Goal: Task Accomplishment & Management: Manage account settings

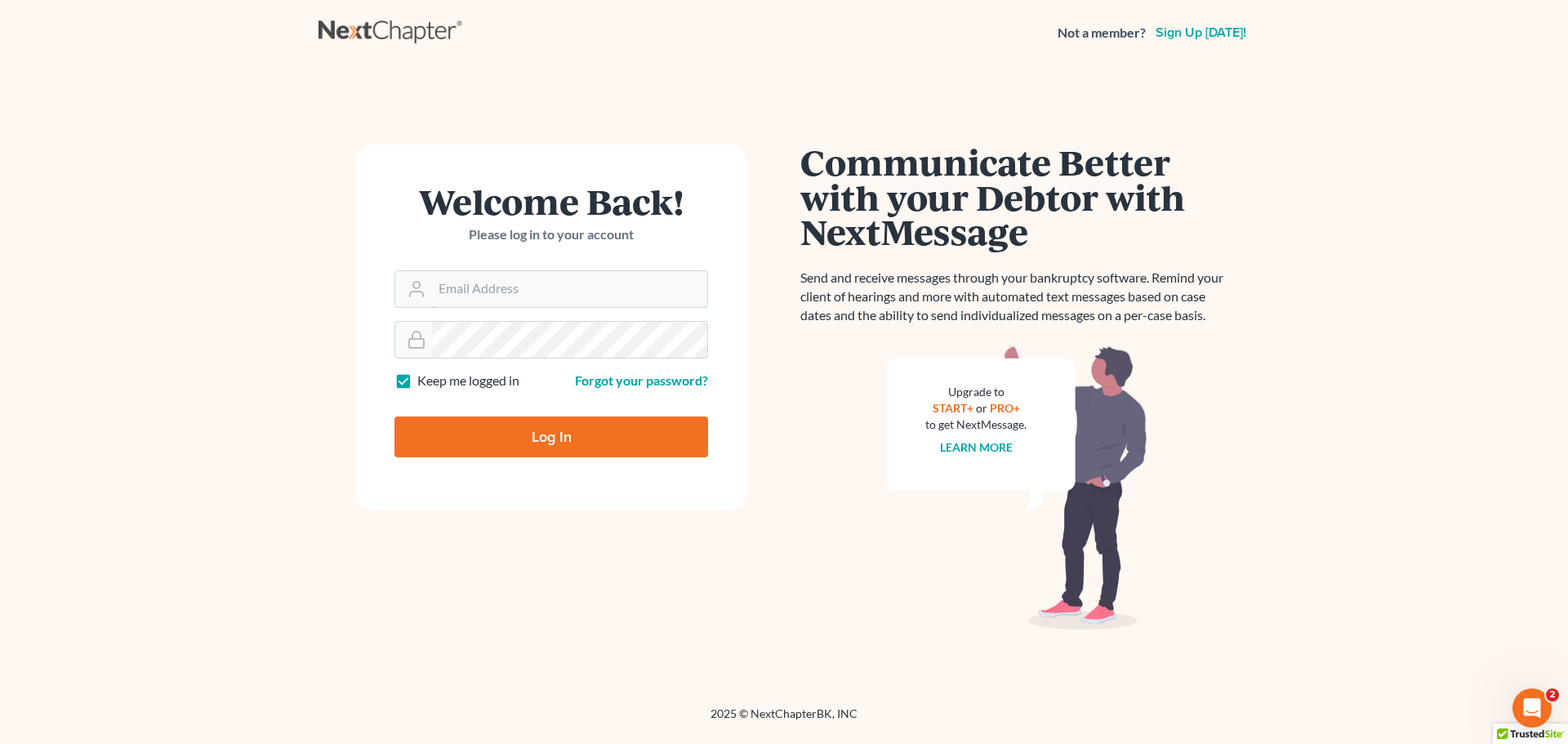
type input "[EMAIL_ADDRESS][DOMAIN_NAME]"
click at [518, 434] on input "Log In" at bounding box center [551, 437] width 314 height 41
type input "Thinking..."
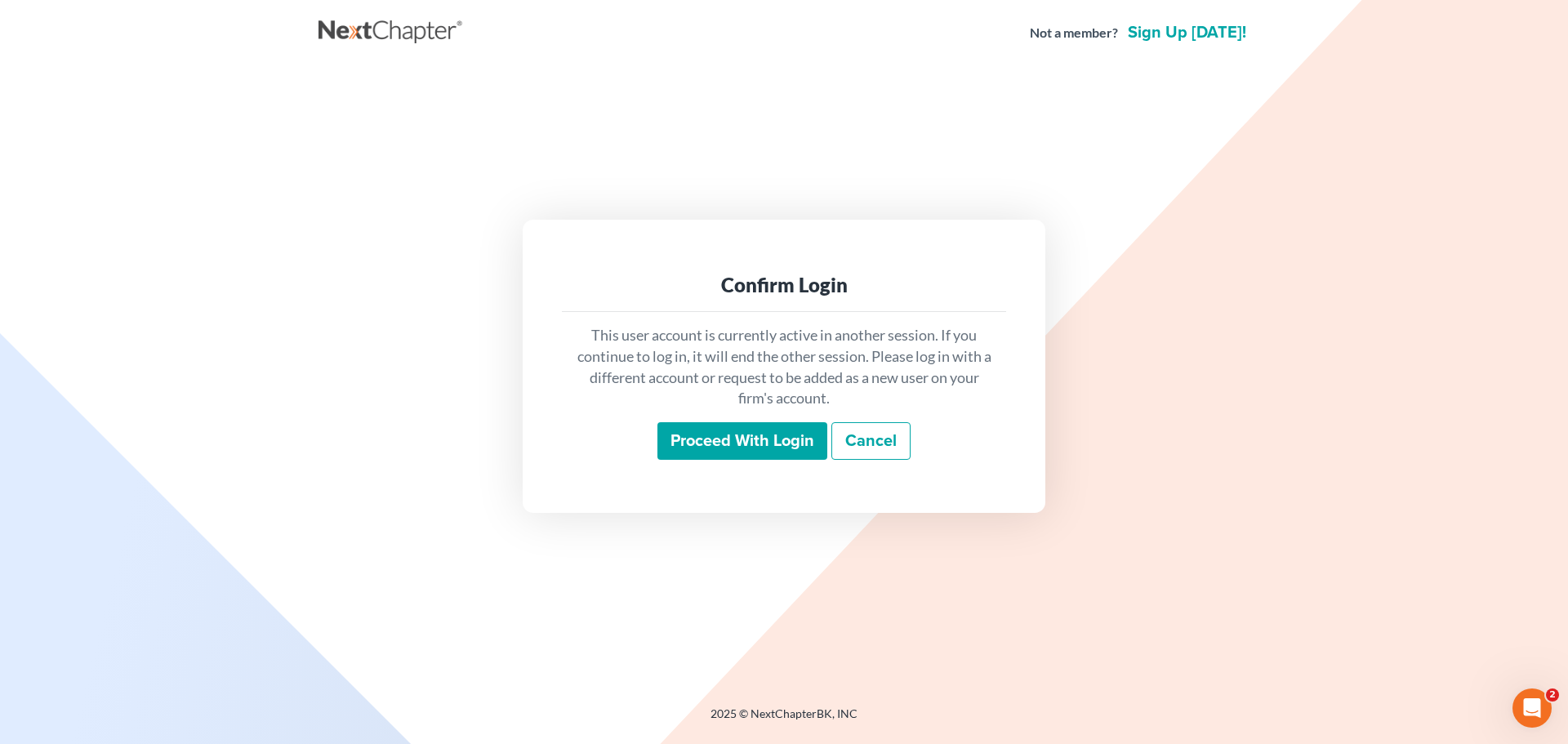
click at [697, 449] on input "Proceed with login" at bounding box center [742, 441] width 170 height 37
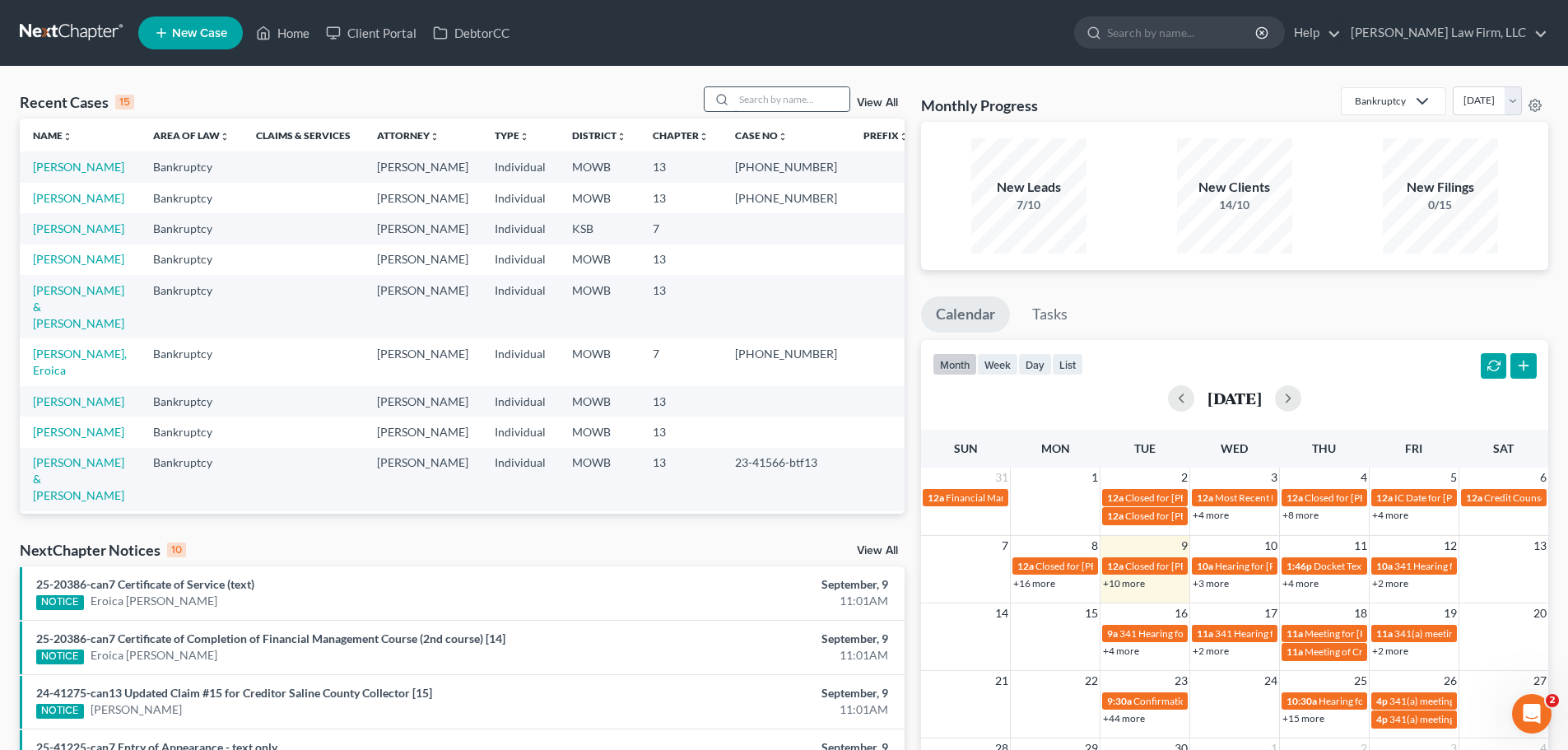
click at [763, 90] on input "search" at bounding box center [792, 99] width 115 height 24
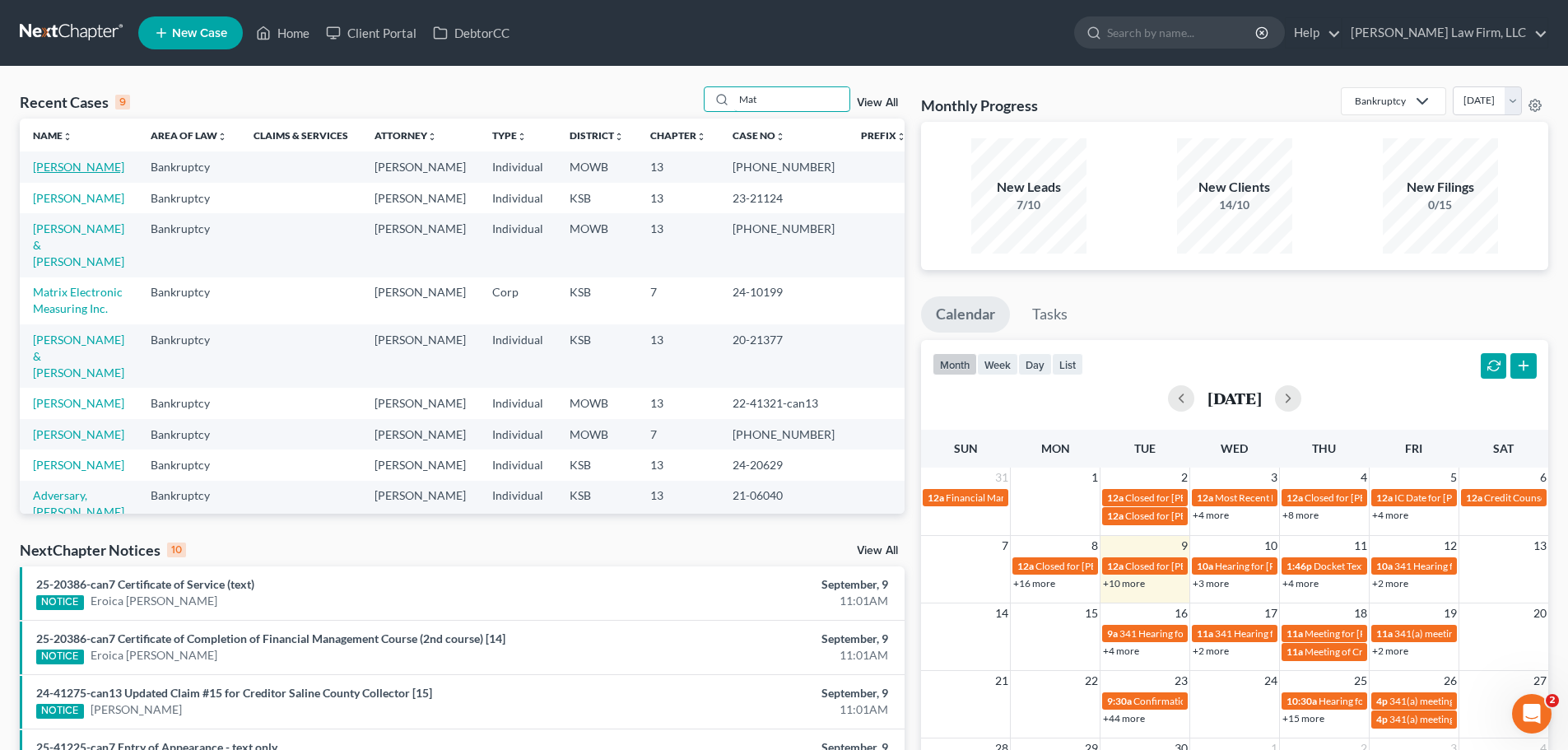
type input "Mat"
click at [75, 172] on link "Matzeder, Miriam" at bounding box center [78, 166] width 91 height 14
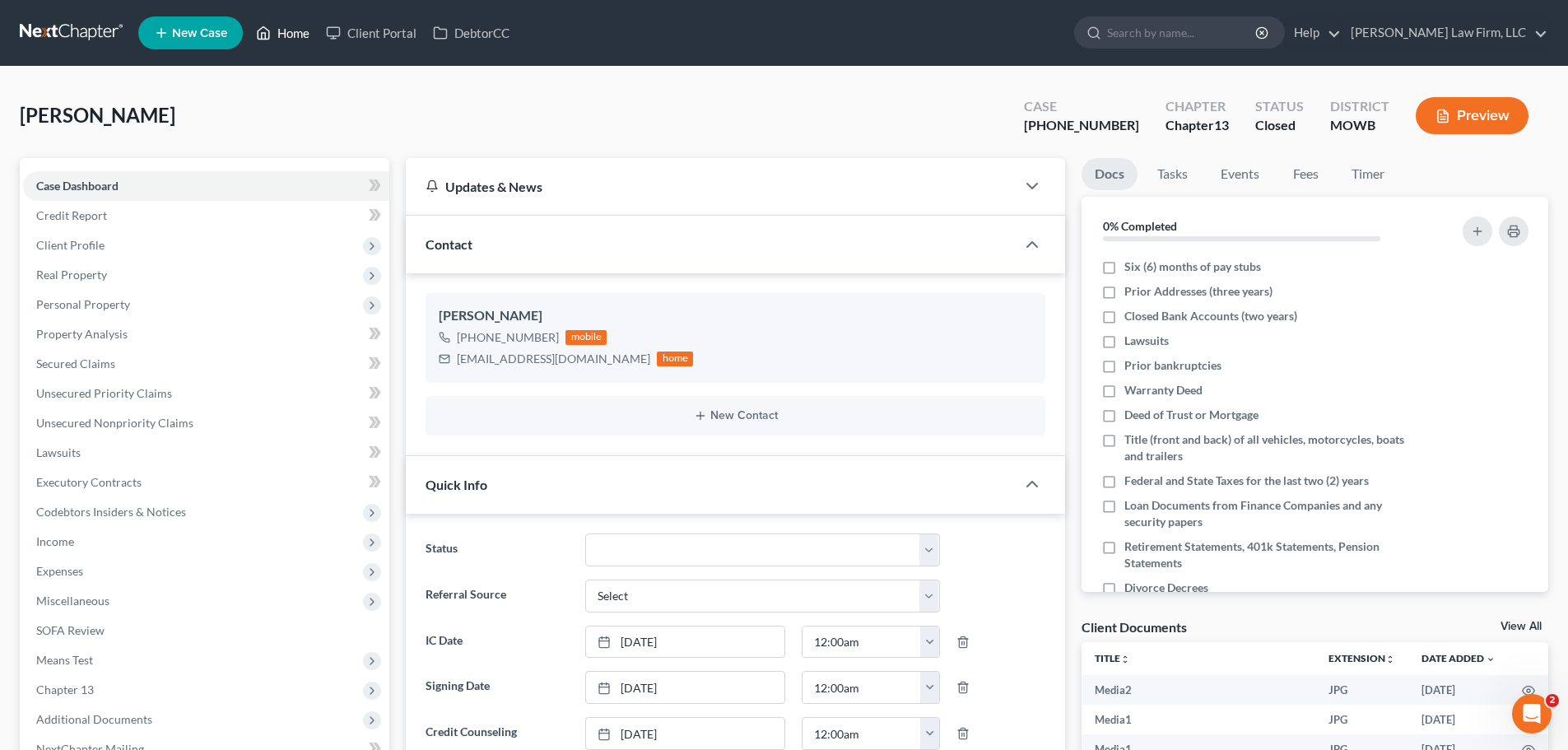
click at [286, 38] on link "Home" at bounding box center [283, 33] width 70 height 29
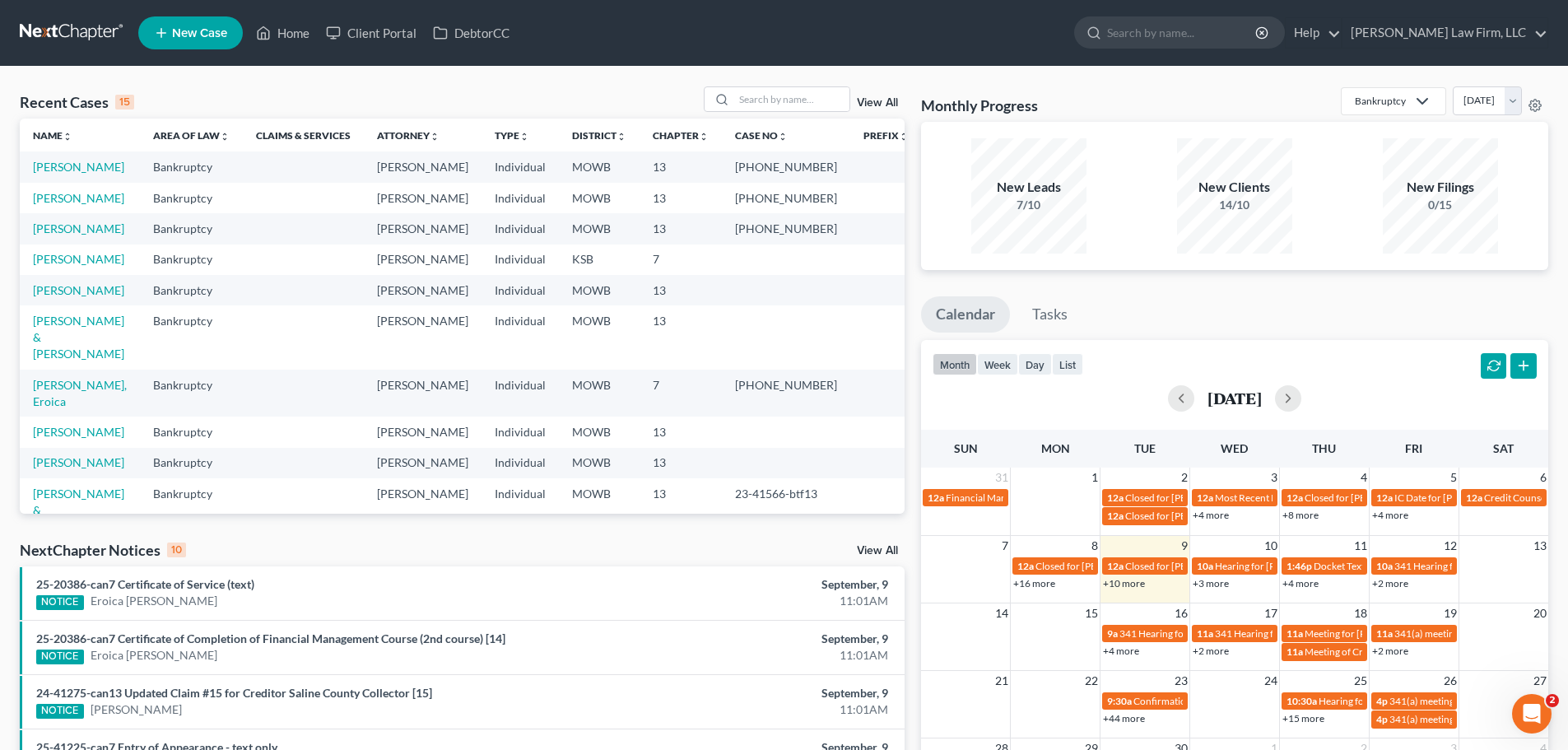
click at [870, 106] on link "View All" at bounding box center [877, 103] width 41 height 12
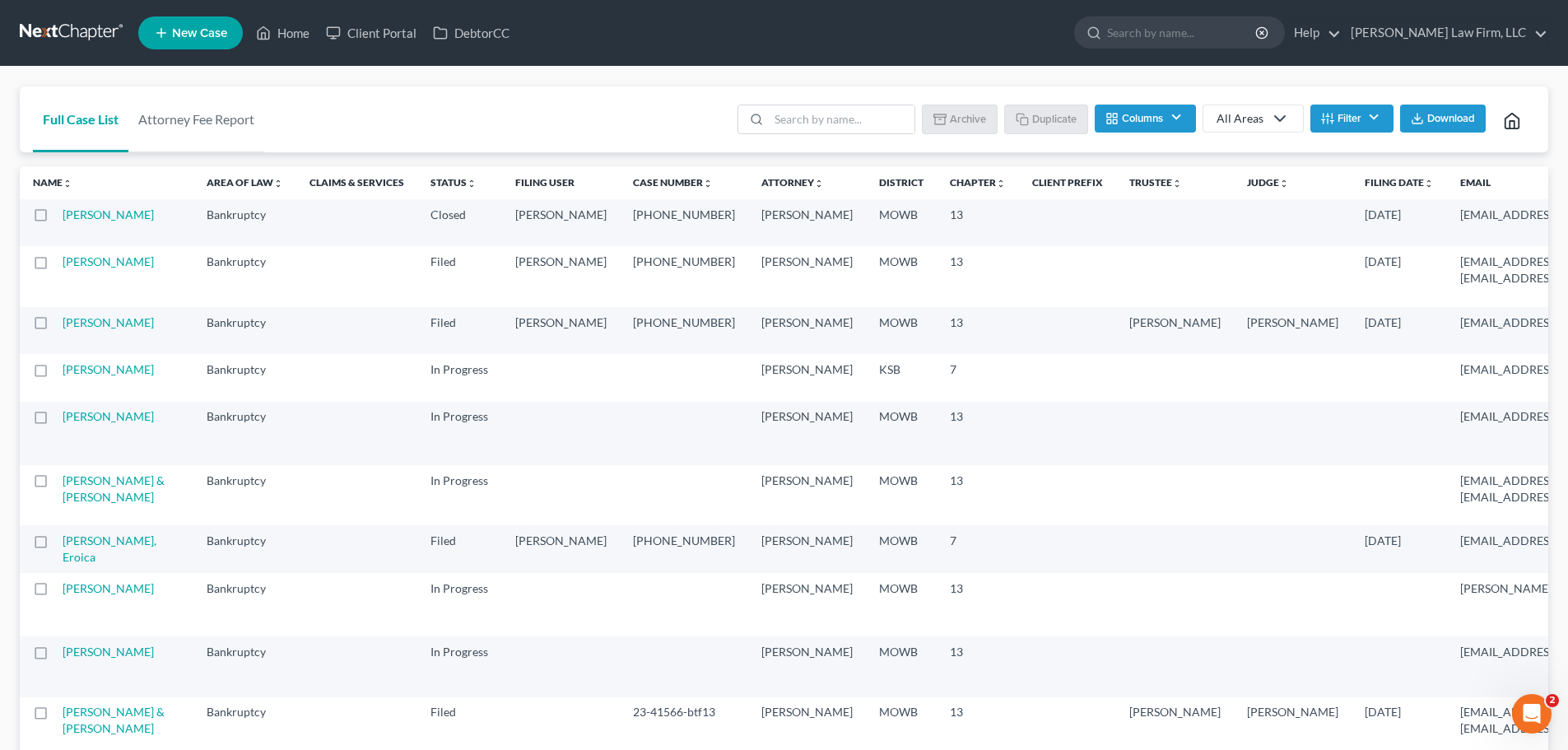
click at [56, 219] on label at bounding box center [56, 219] width 0 height 0
click at [63, 217] on input "checkbox" at bounding box center [68, 211] width 11 height 11
click at [969, 119] on button "Archive" at bounding box center [962, 119] width 74 height 28
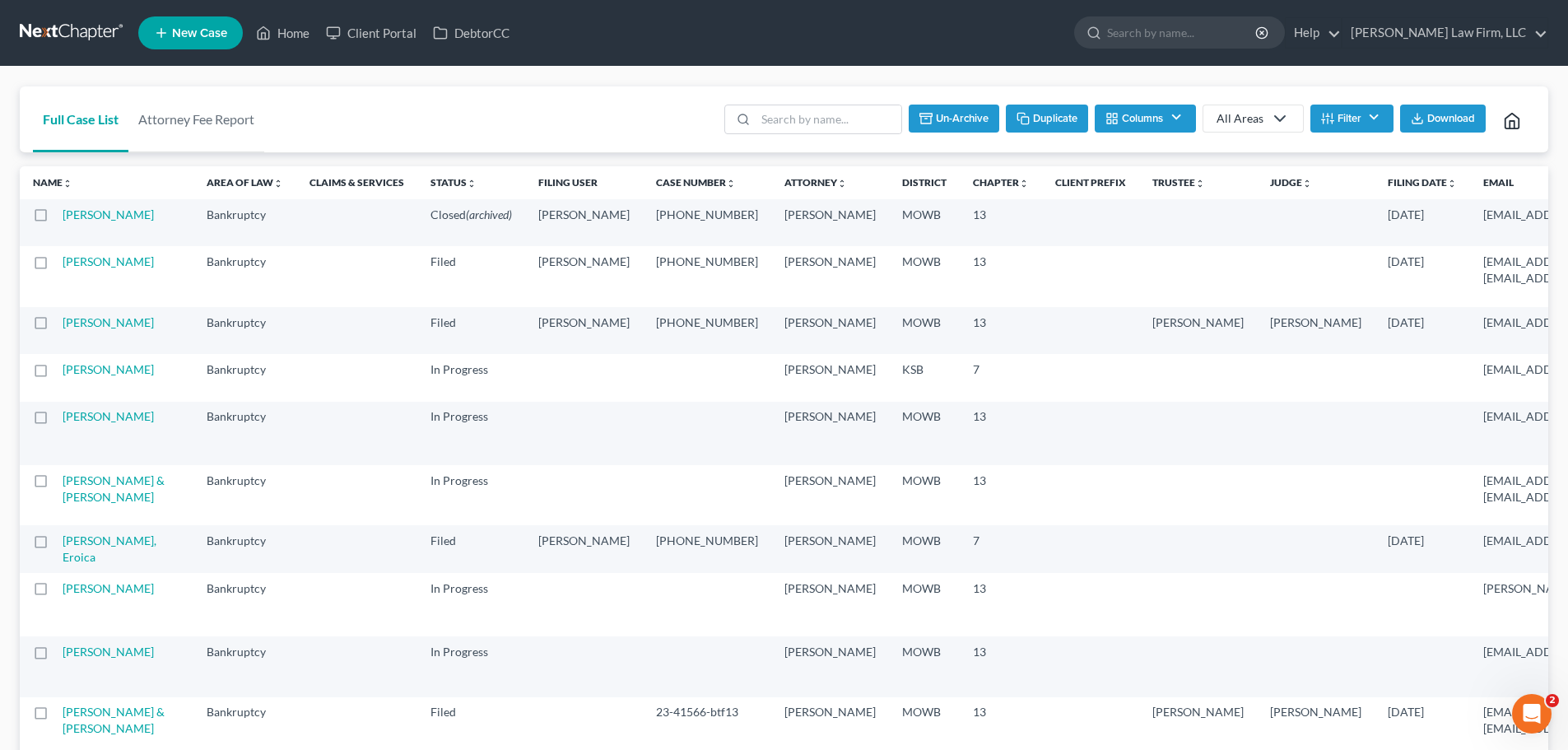
checkbox input "false"
click at [285, 35] on link "Home" at bounding box center [283, 33] width 70 height 29
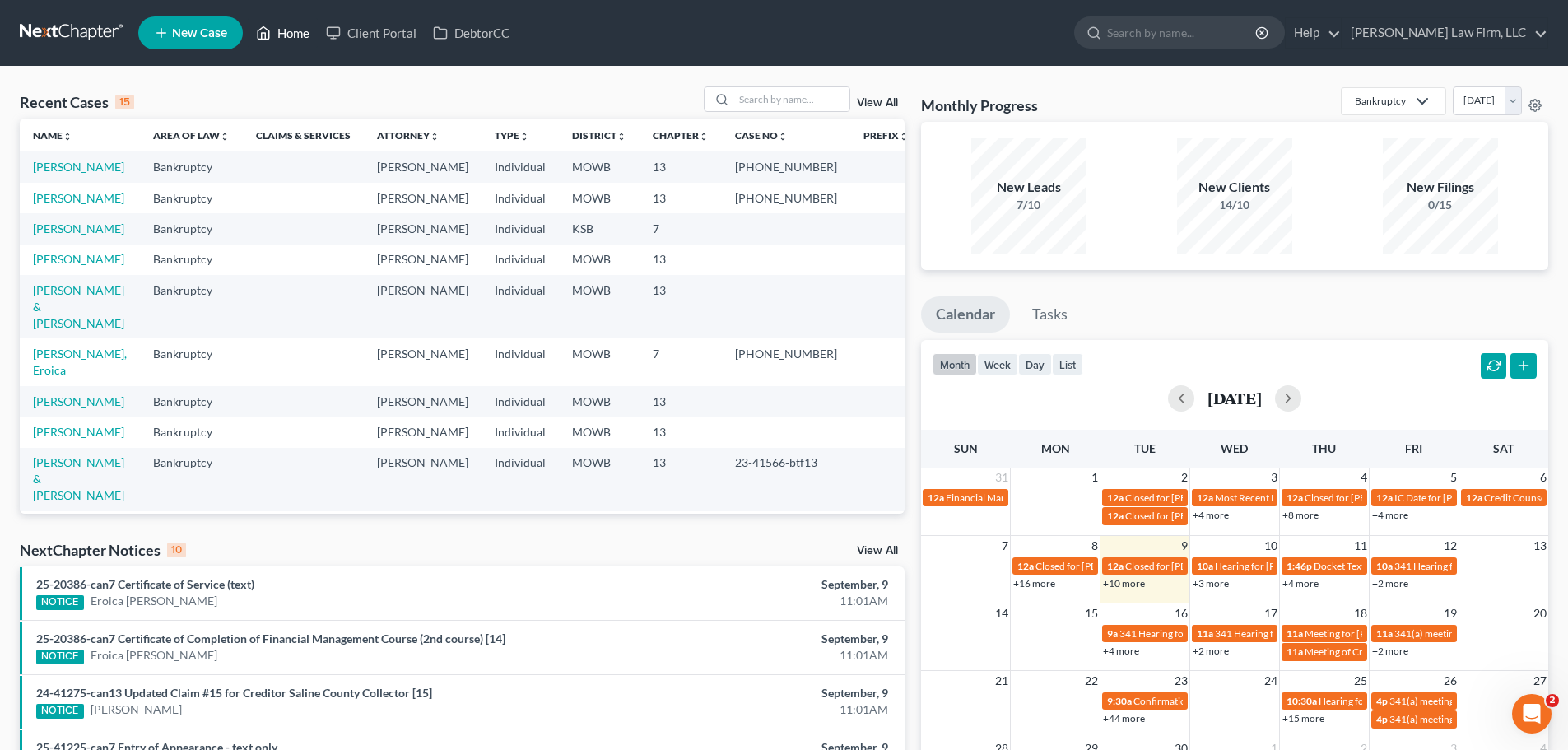
click at [270, 33] on icon at bounding box center [265, 33] width 12 height 13
click at [748, 99] on input "search" at bounding box center [792, 99] width 115 height 24
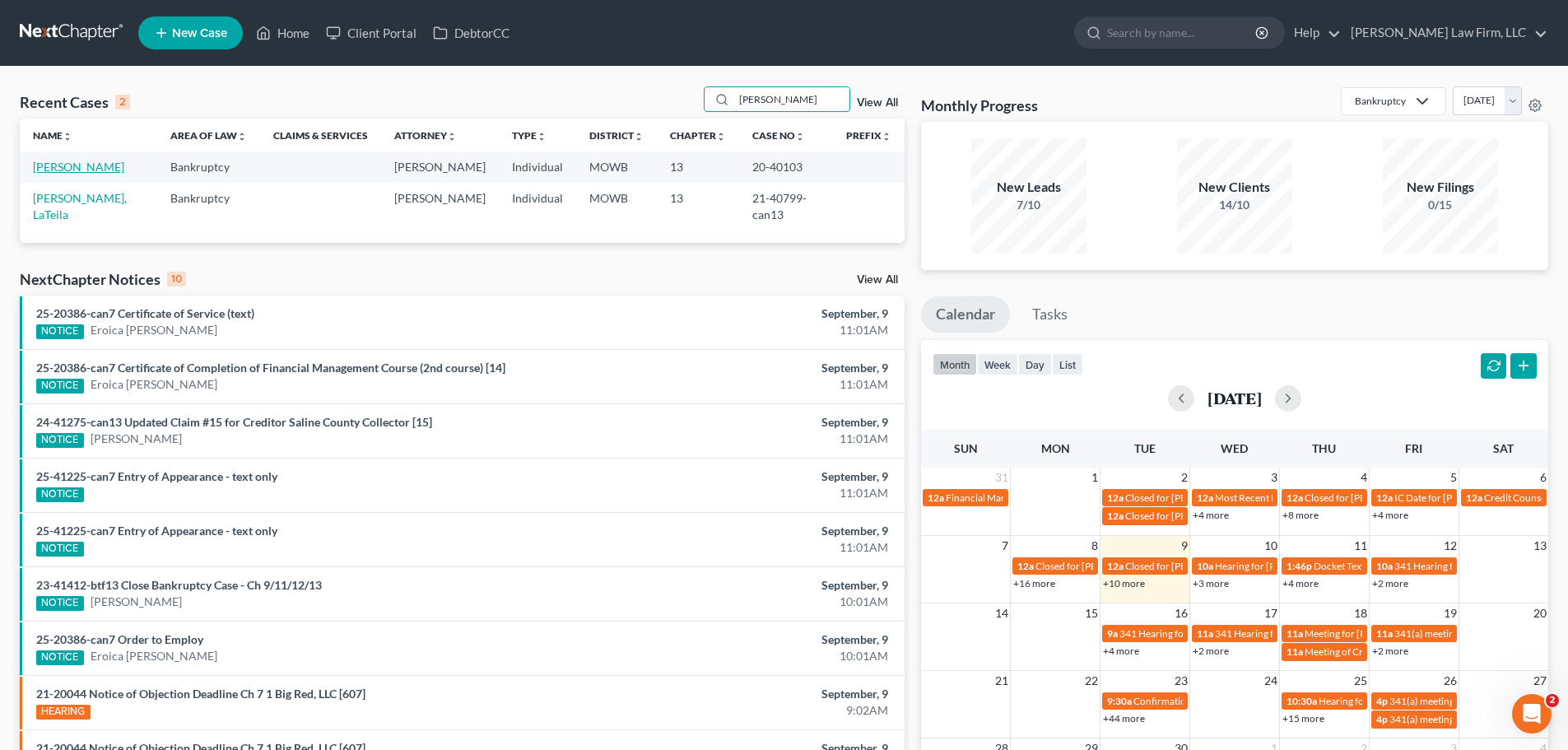
type input "Morton"
click at [89, 164] on link "Morton-Reid, Latasha" at bounding box center [78, 166] width 91 height 14
select select "6"
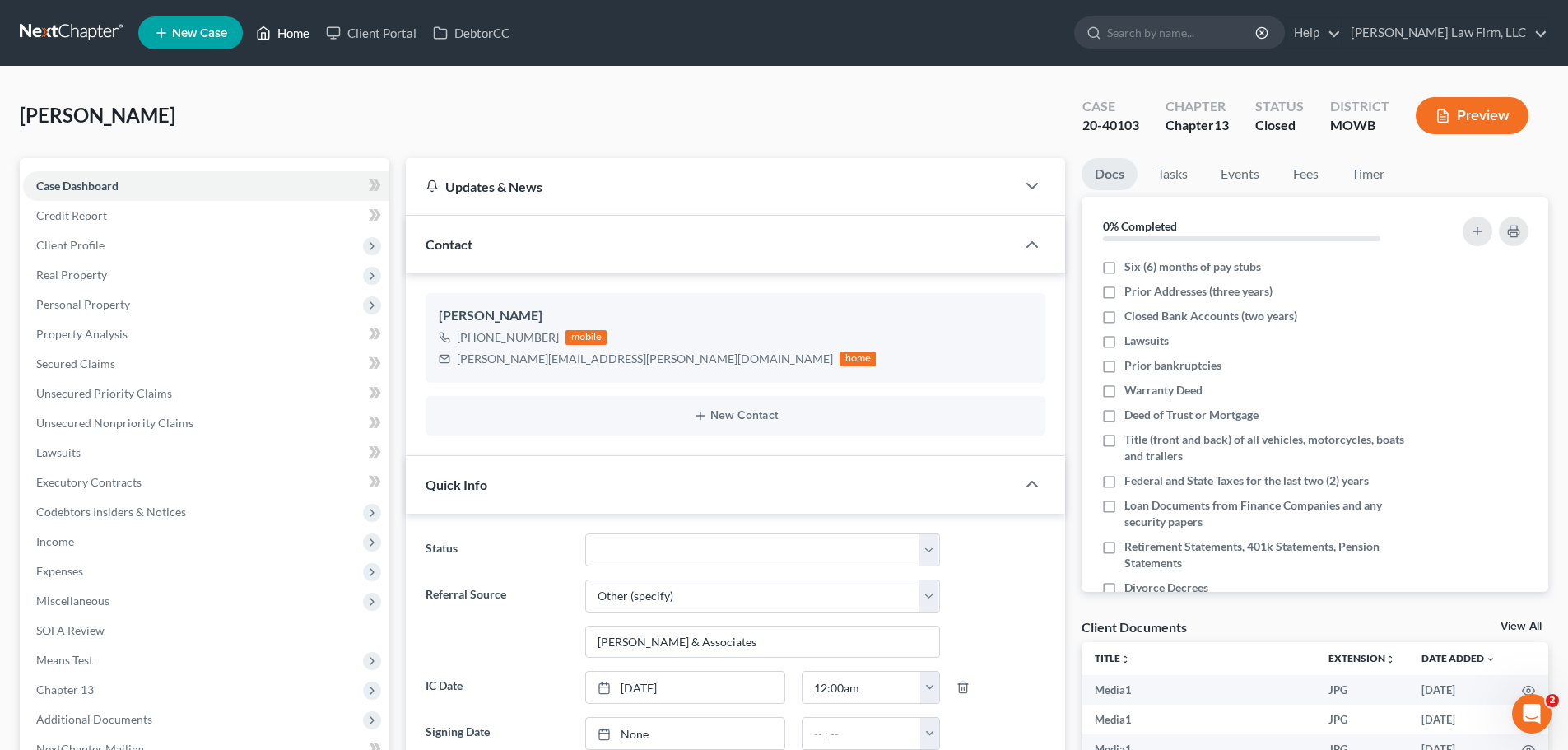
click at [273, 30] on link "Home" at bounding box center [283, 33] width 70 height 29
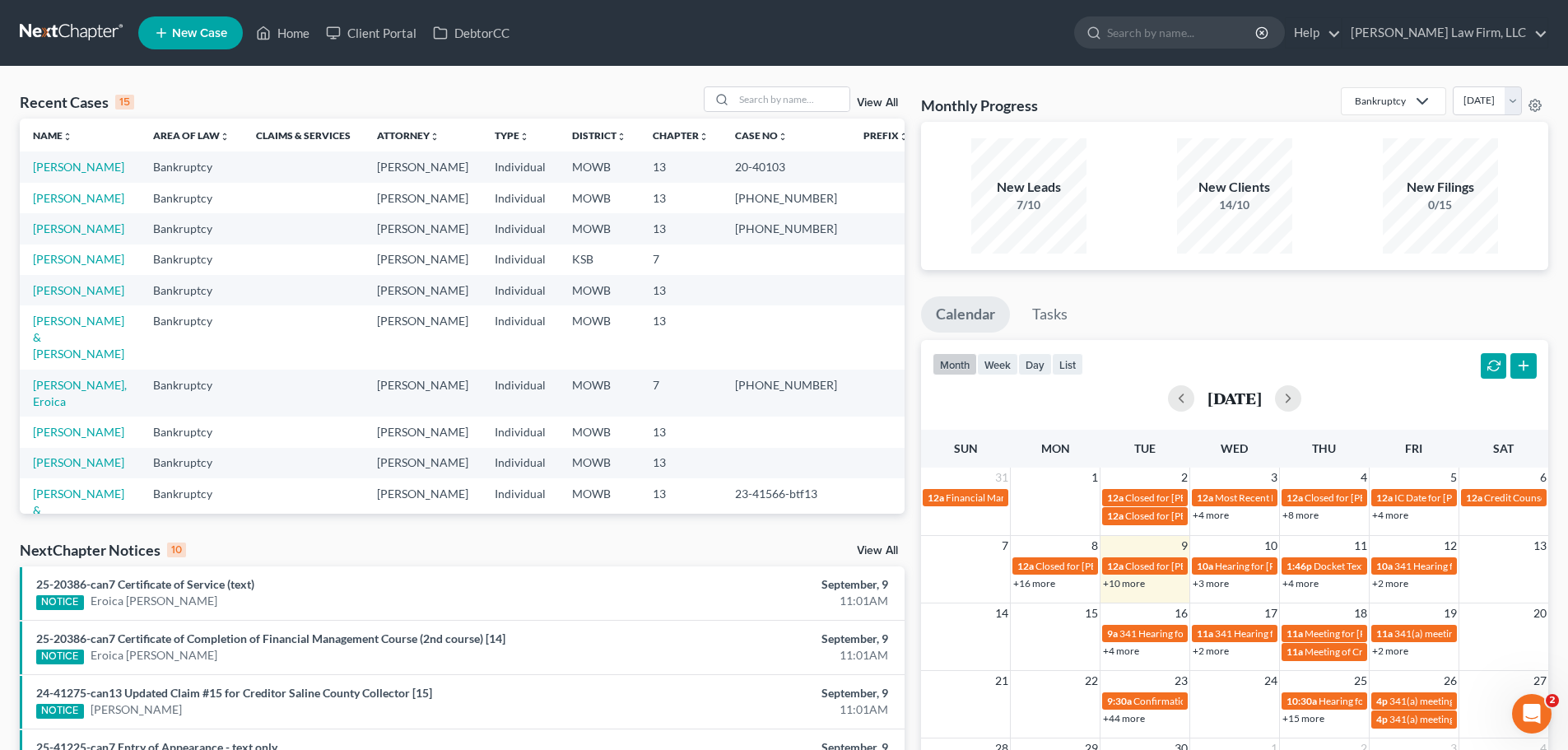
click at [865, 101] on link "View All" at bounding box center [877, 103] width 41 height 12
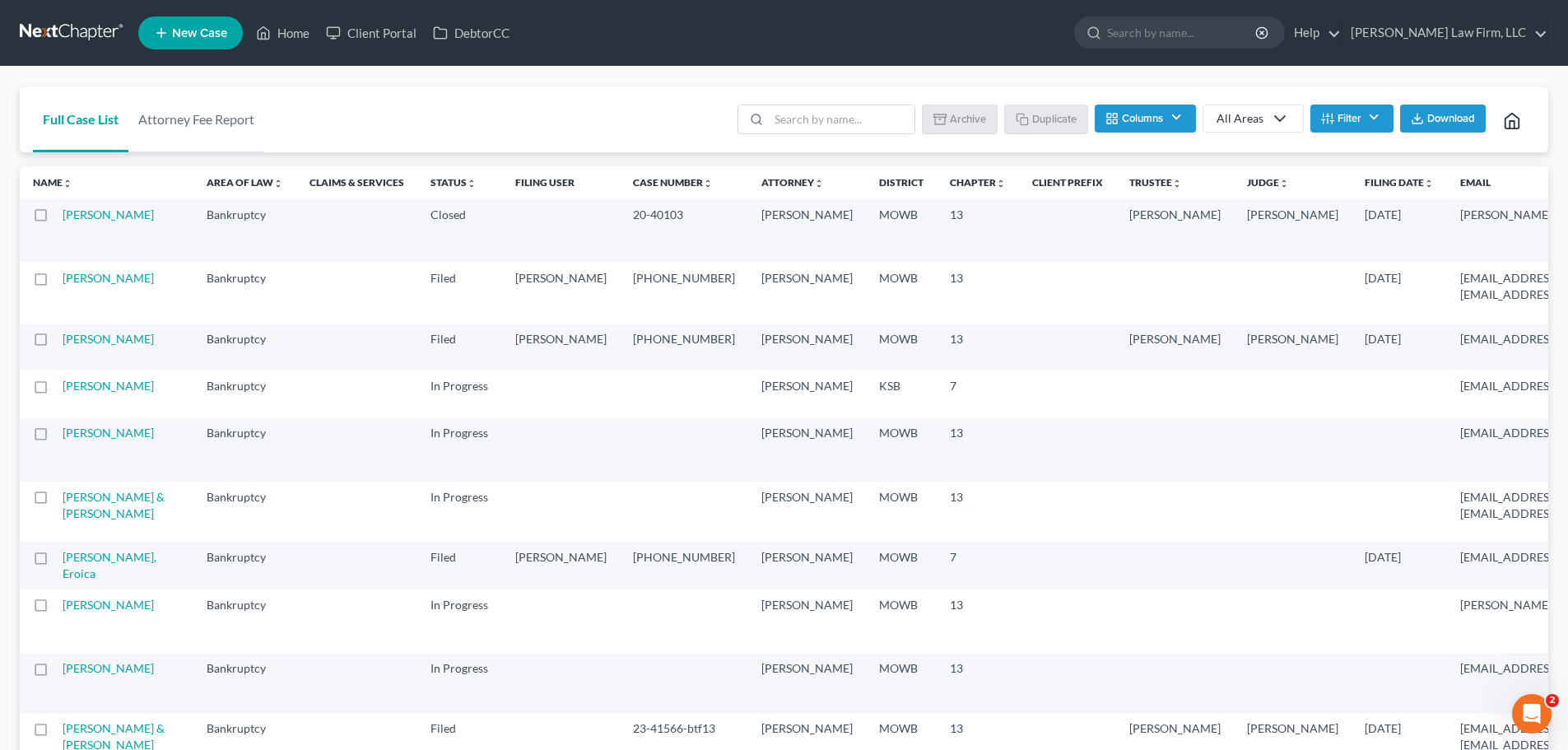
click at [56, 219] on label at bounding box center [56, 219] width 0 height 0
click at [63, 216] on input "checkbox" at bounding box center [68, 211] width 11 height 11
click at [952, 119] on button "Archive" at bounding box center [962, 119] width 74 height 28
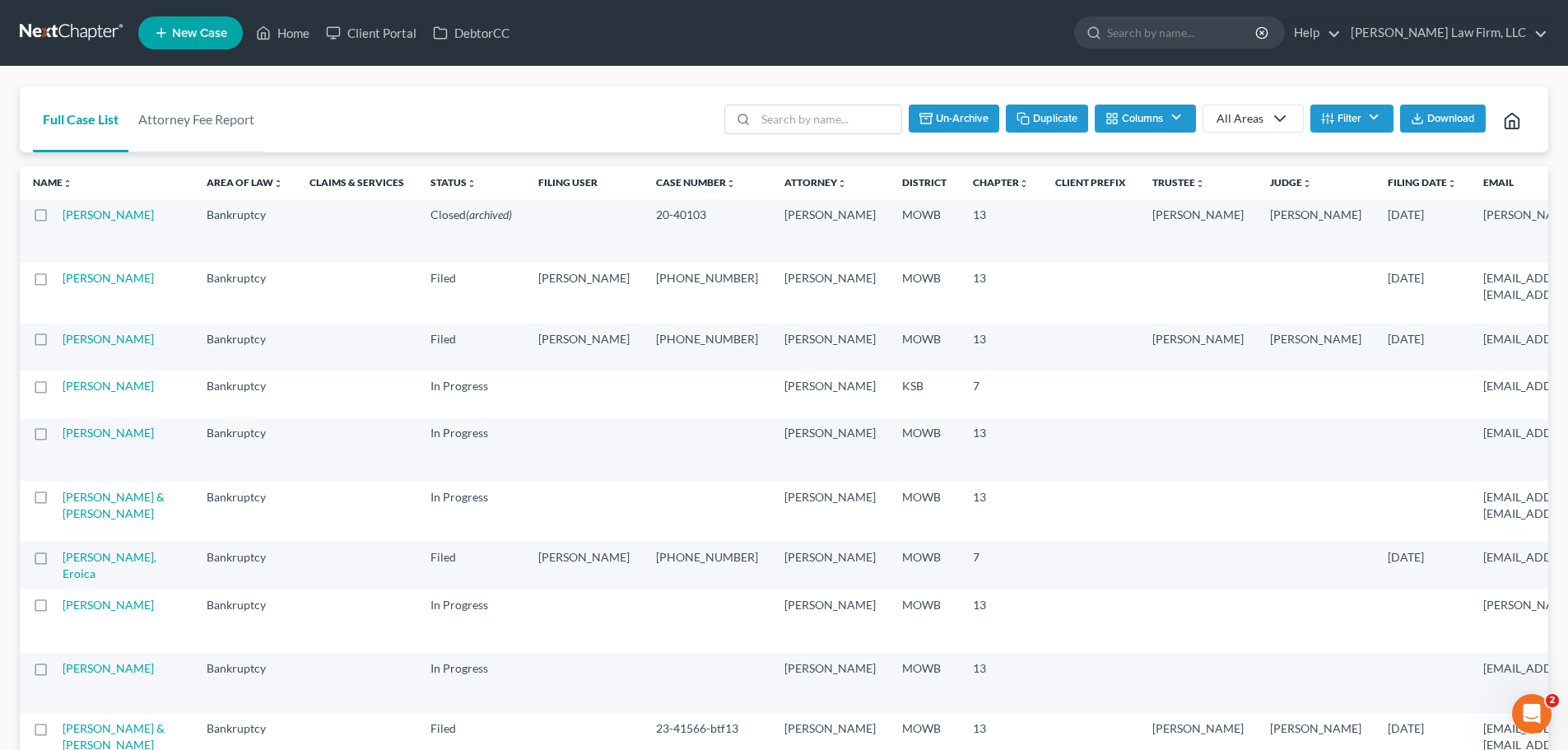
checkbox input "false"
